Goal: Information Seeking & Learning: Learn about a topic

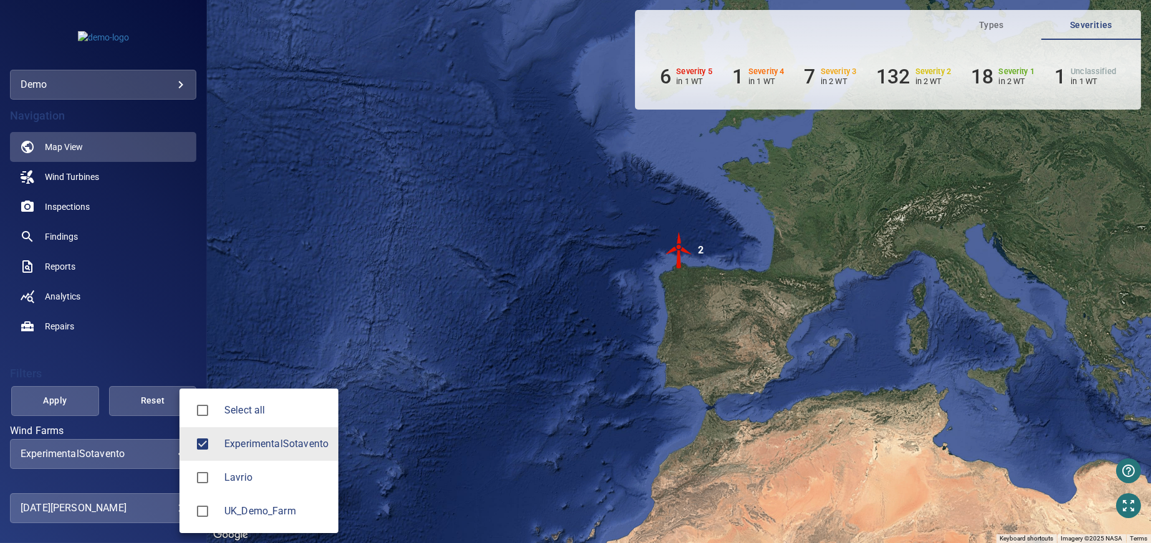
click at [170, 452] on body "**********" at bounding box center [575, 271] width 1151 height 543
type input "**********"
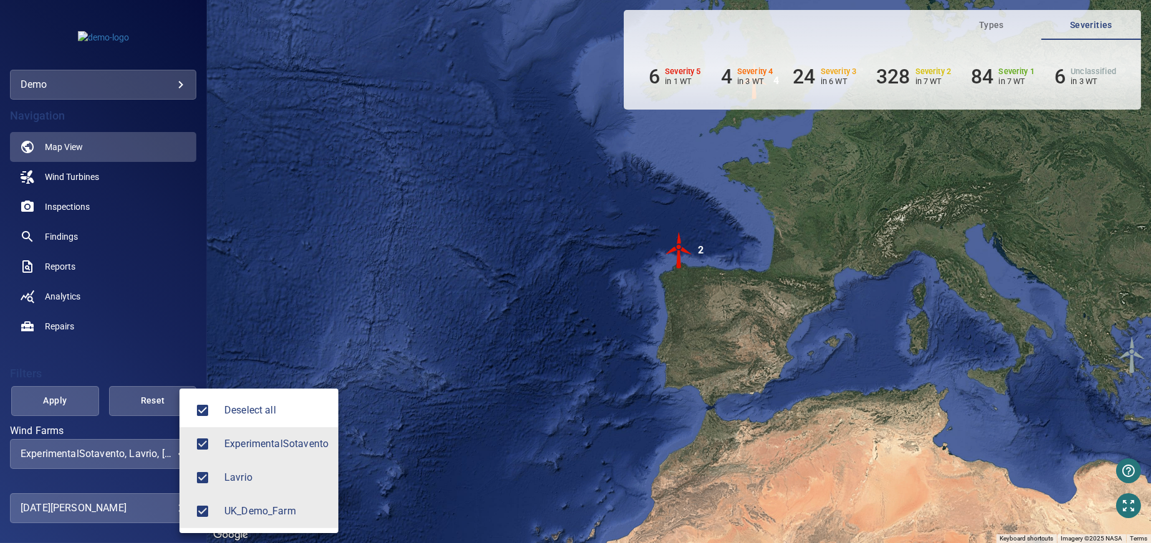
click at [65, 401] on div at bounding box center [575, 271] width 1151 height 543
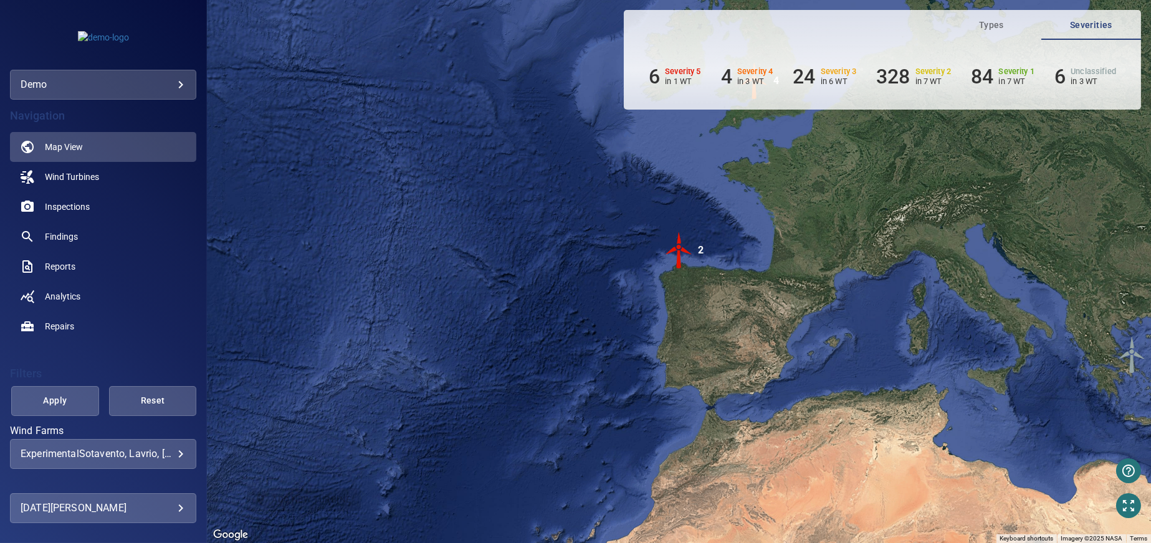
click at [65, 401] on span "Apply" at bounding box center [55, 401] width 57 height 16
click at [52, 207] on span "Inspections" at bounding box center [67, 207] width 45 height 12
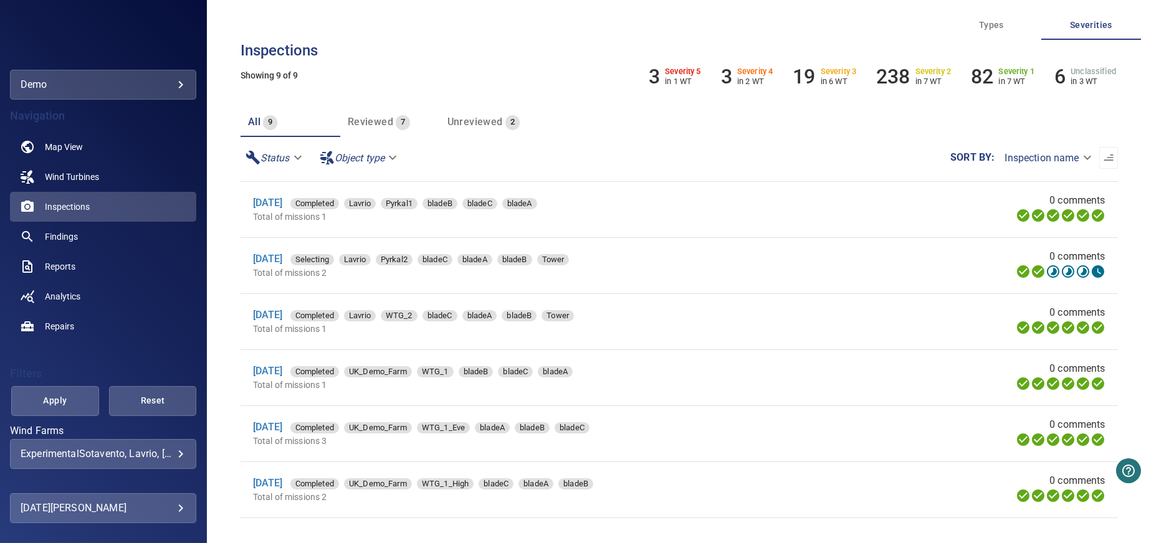
scroll to position [125, 0]
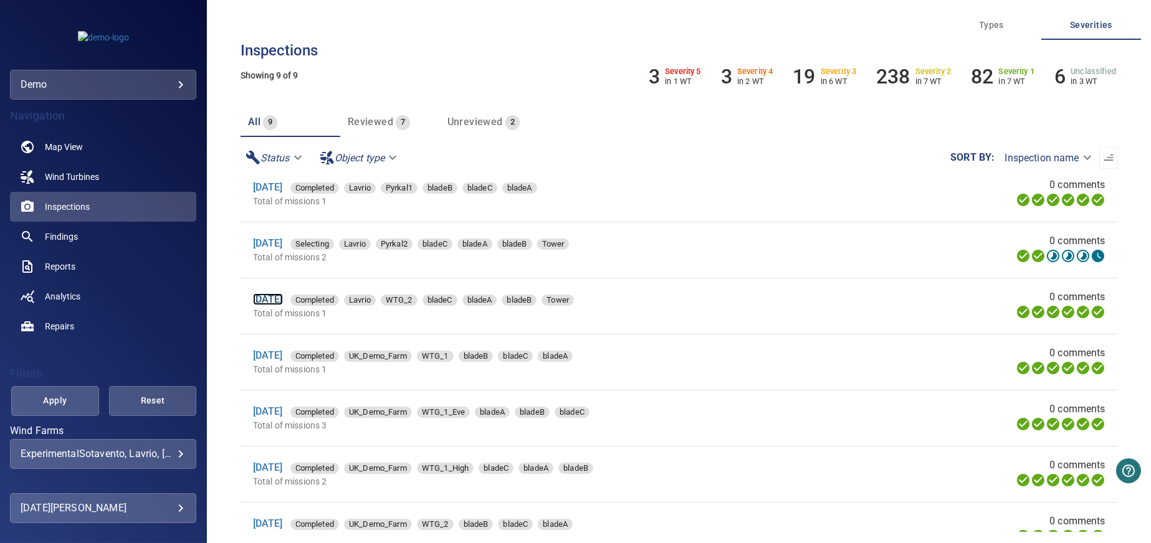
click at [278, 302] on link "[DATE]" at bounding box center [268, 299] width 30 height 12
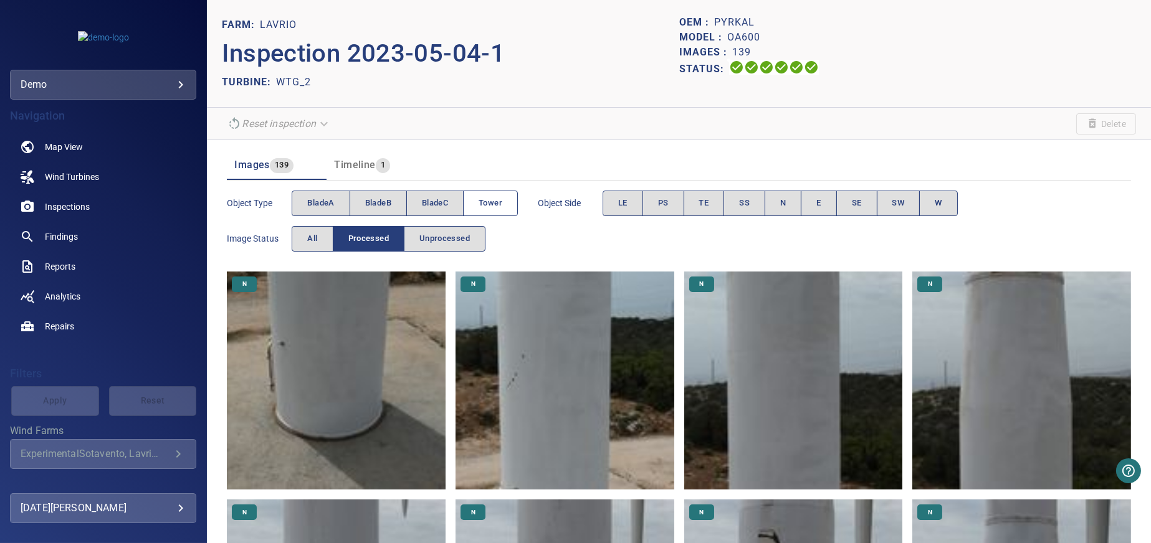
click at [490, 196] on span "Tower" at bounding box center [490, 203] width 24 height 14
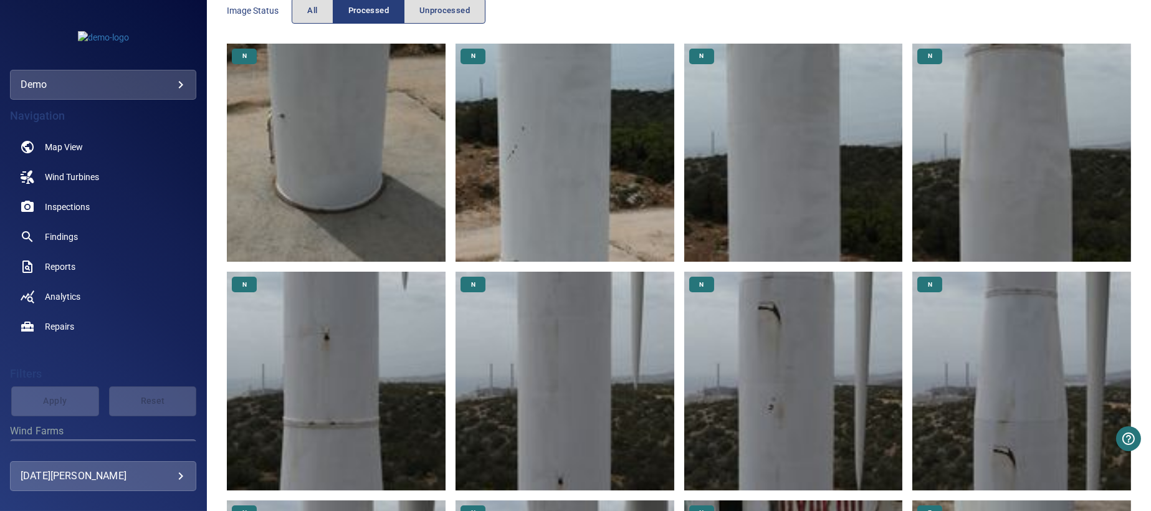
scroll to position [249, 0]
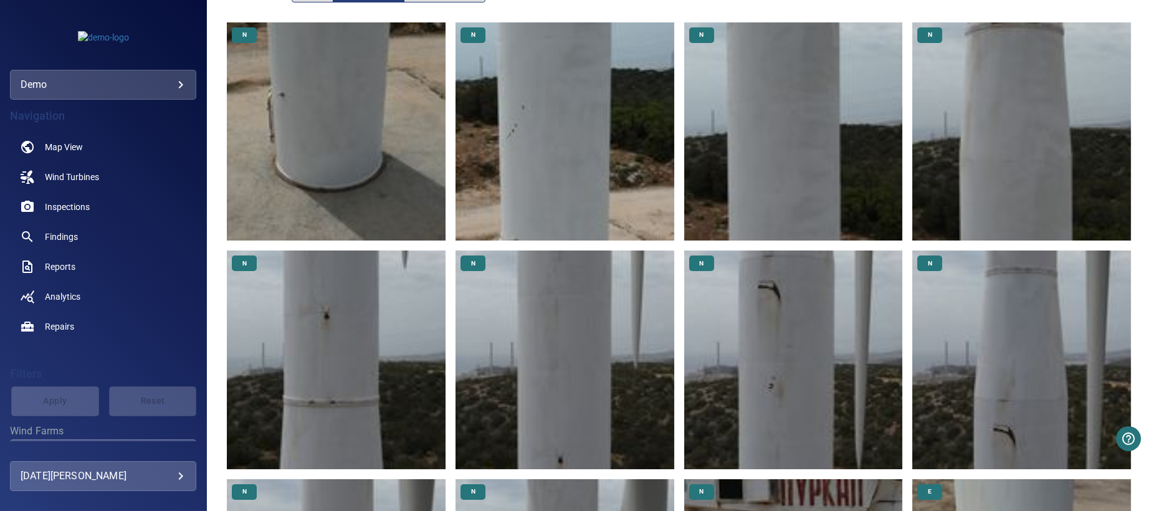
click at [773, 334] on img at bounding box center [793, 359] width 219 height 219
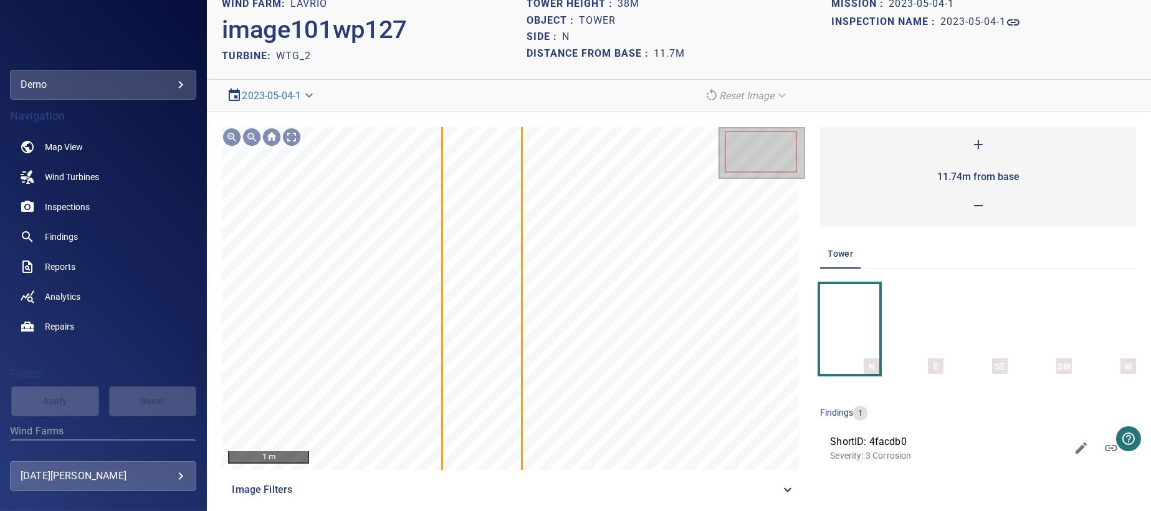
scroll to position [27, 0]
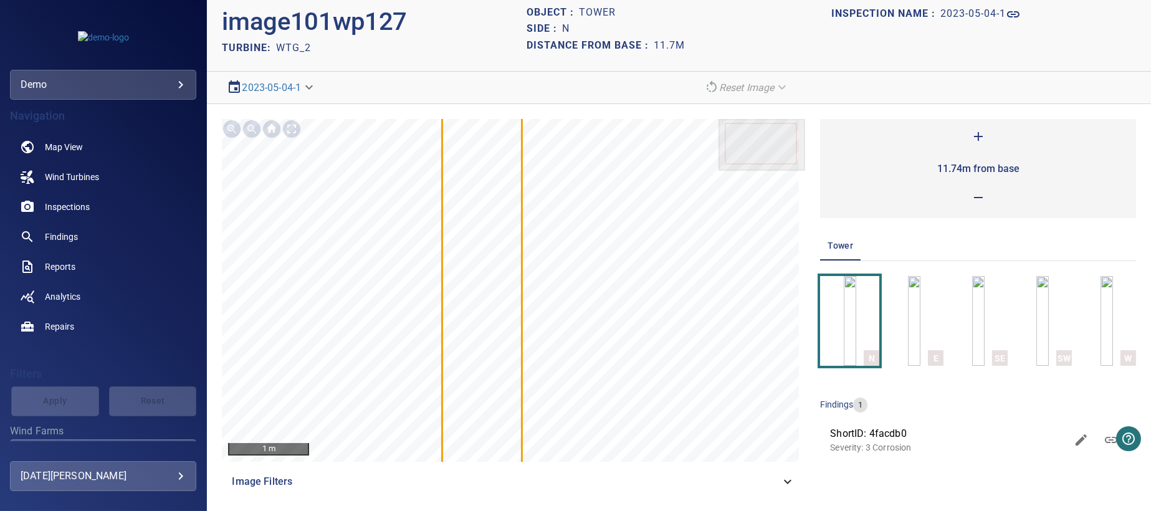
click at [872, 434] on span "ShortID: 4facdb0" at bounding box center [948, 433] width 236 height 15
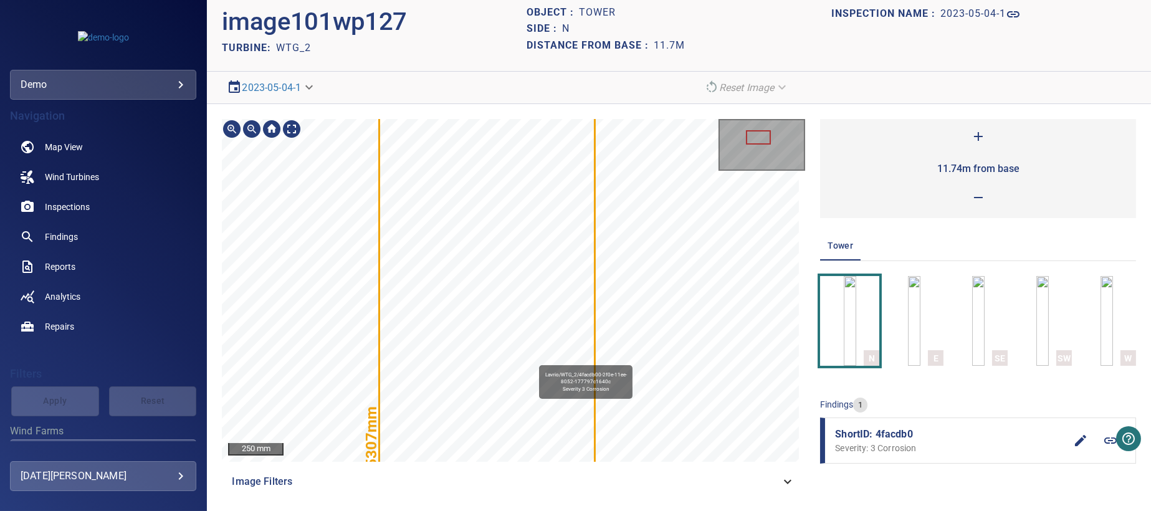
click at [534, 361] on icon at bounding box center [487, 431] width 214 height 1025
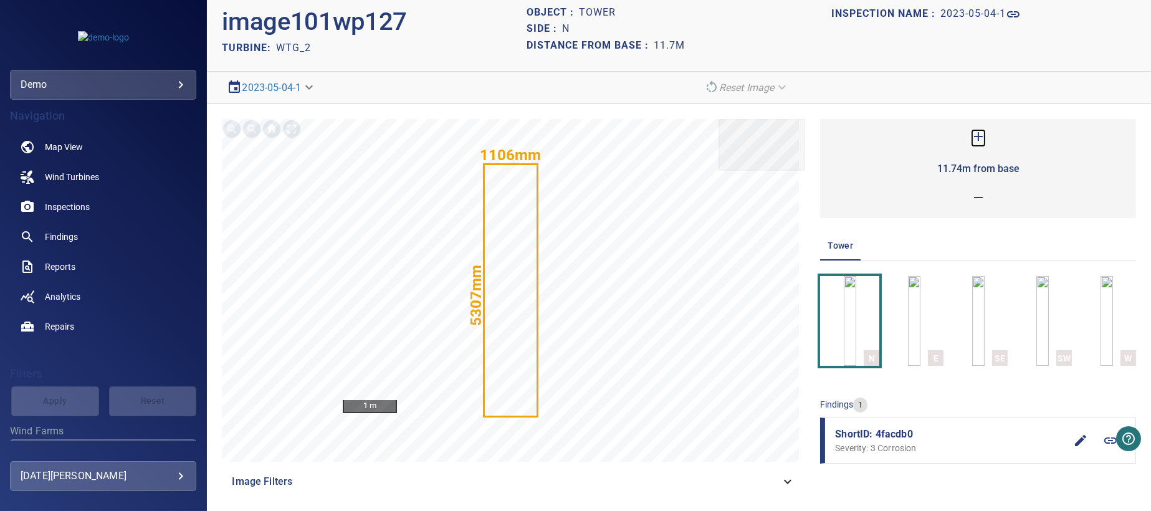
click at [974, 133] on icon at bounding box center [978, 136] width 9 height 9
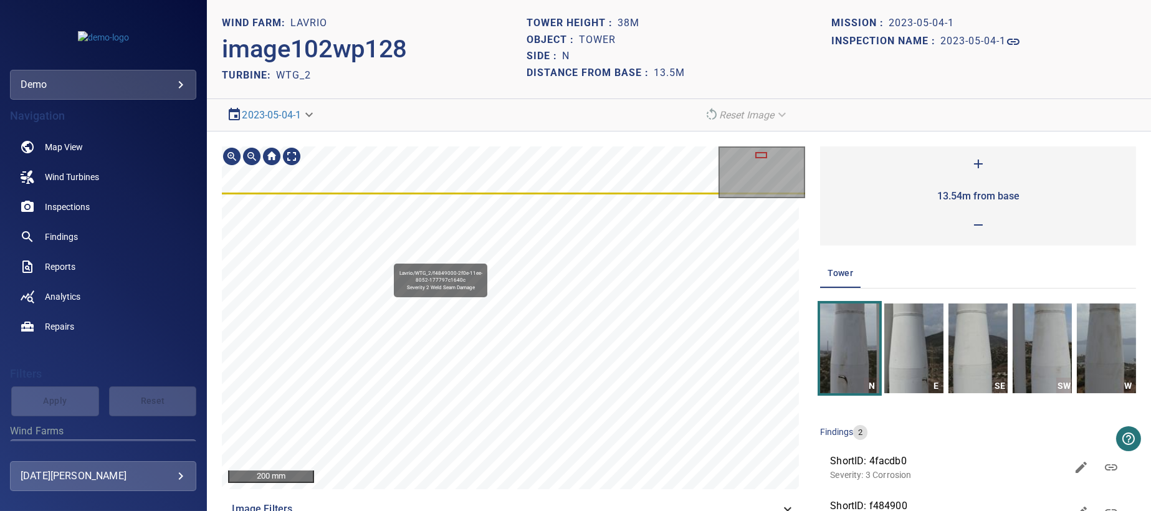
click at [467, 309] on div "Lavrio/WTG_2/f4849000-2f0e-11ee-8052-177797c1640c Severity 2 Weld Seam Damage" at bounding box center [513, 317] width 583 height 343
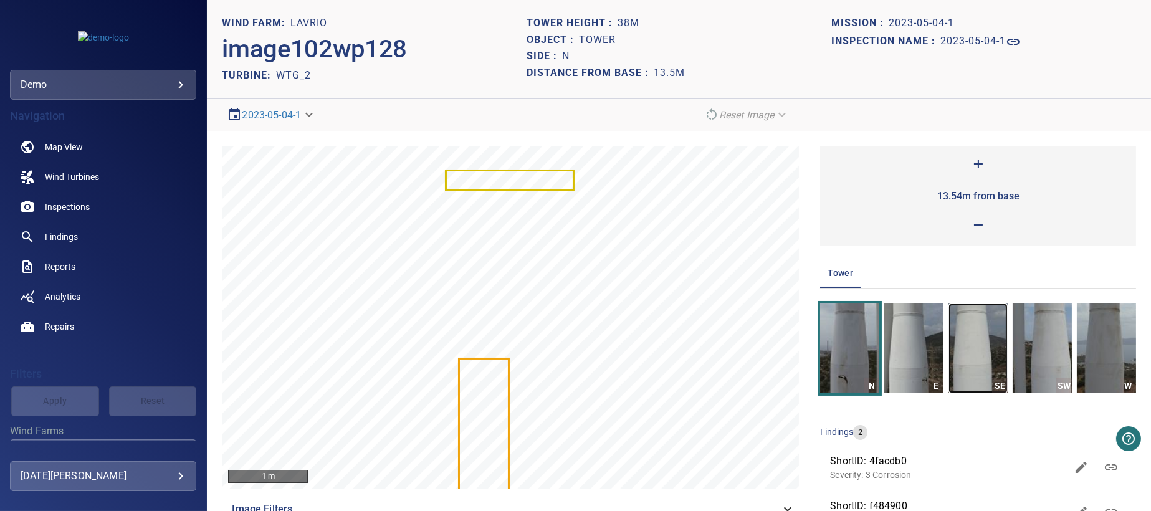
click at [968, 354] on img "button" at bounding box center [977, 348] width 59 height 90
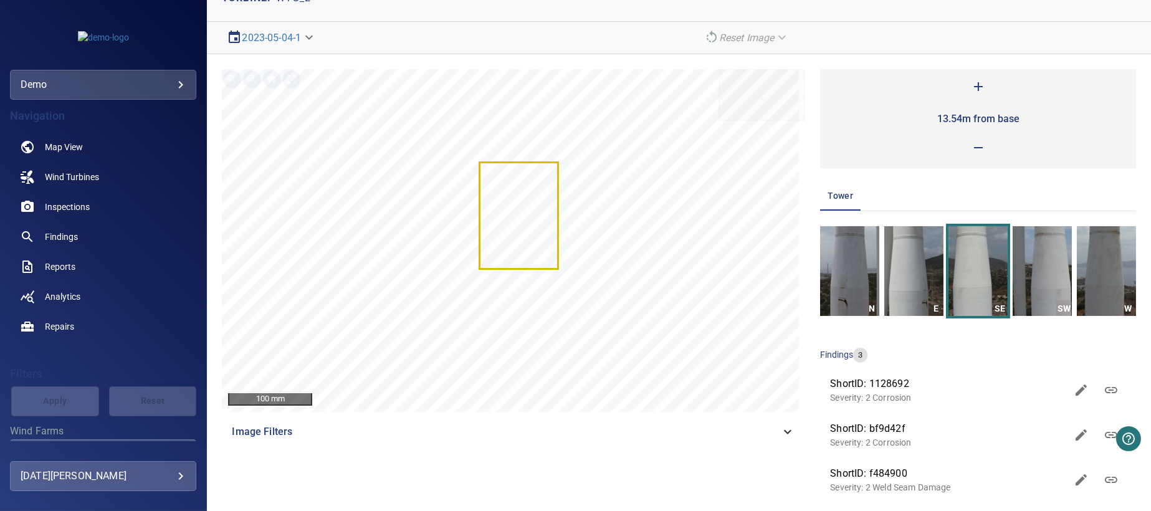
scroll to position [88, 0]
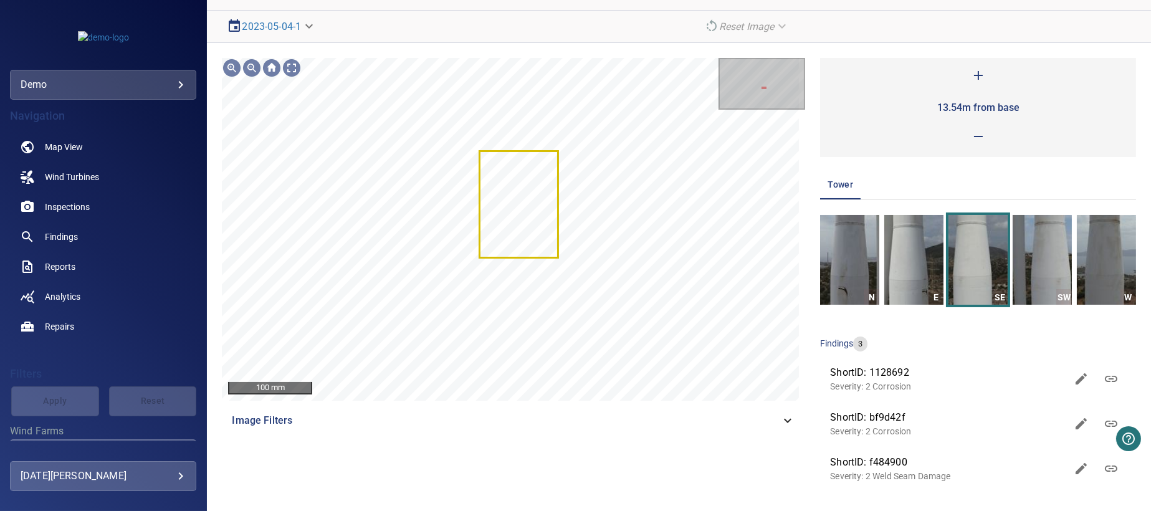
click at [872, 428] on p "Severity: 2 Corrosion" at bounding box center [948, 431] width 236 height 12
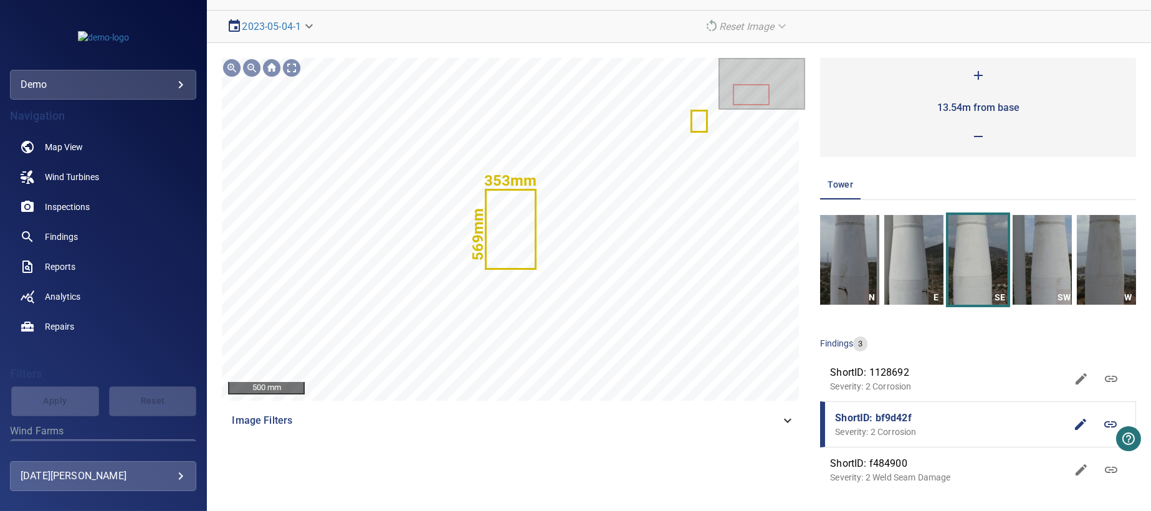
click at [871, 376] on span "ShortID: 1128692" at bounding box center [948, 372] width 236 height 15
